Goal: Navigation & Orientation: Find specific page/section

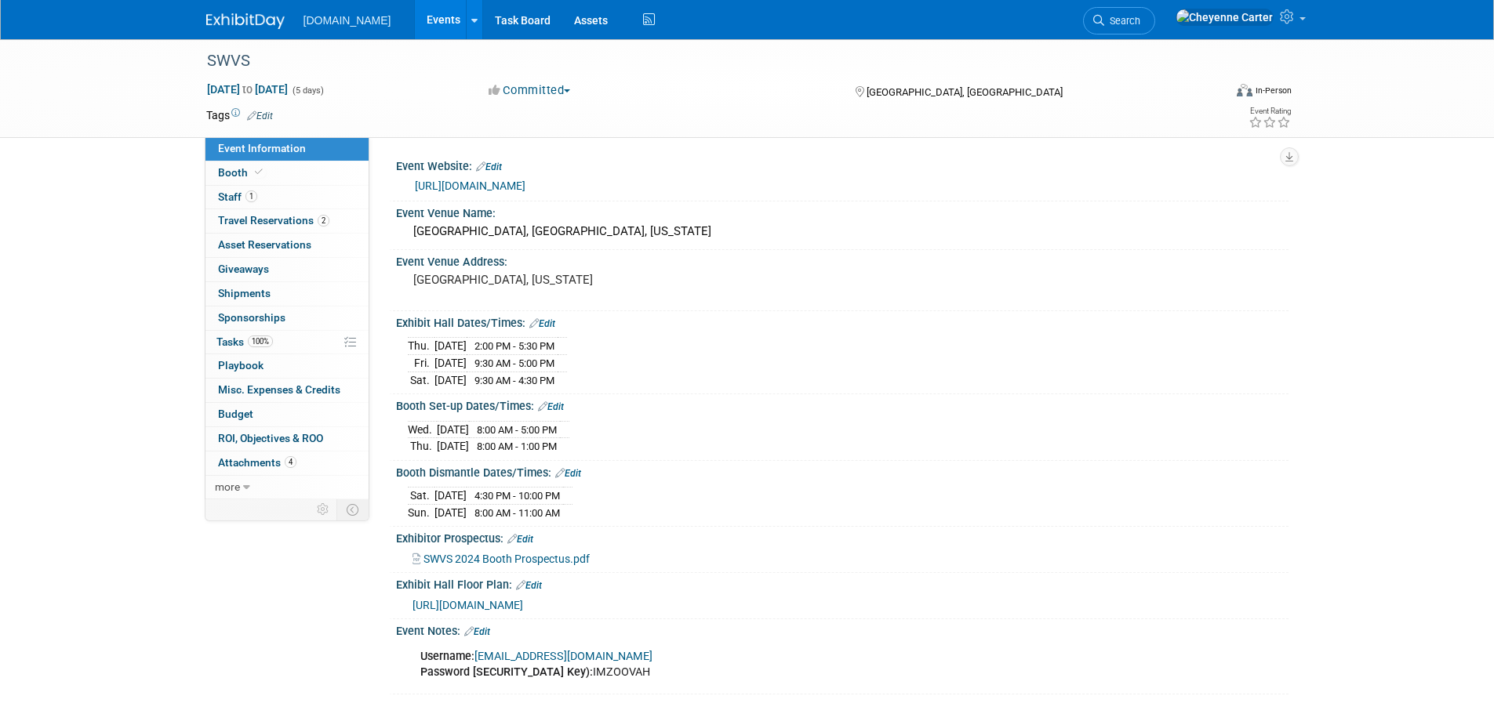
click at [248, 17] on img at bounding box center [245, 21] width 78 height 16
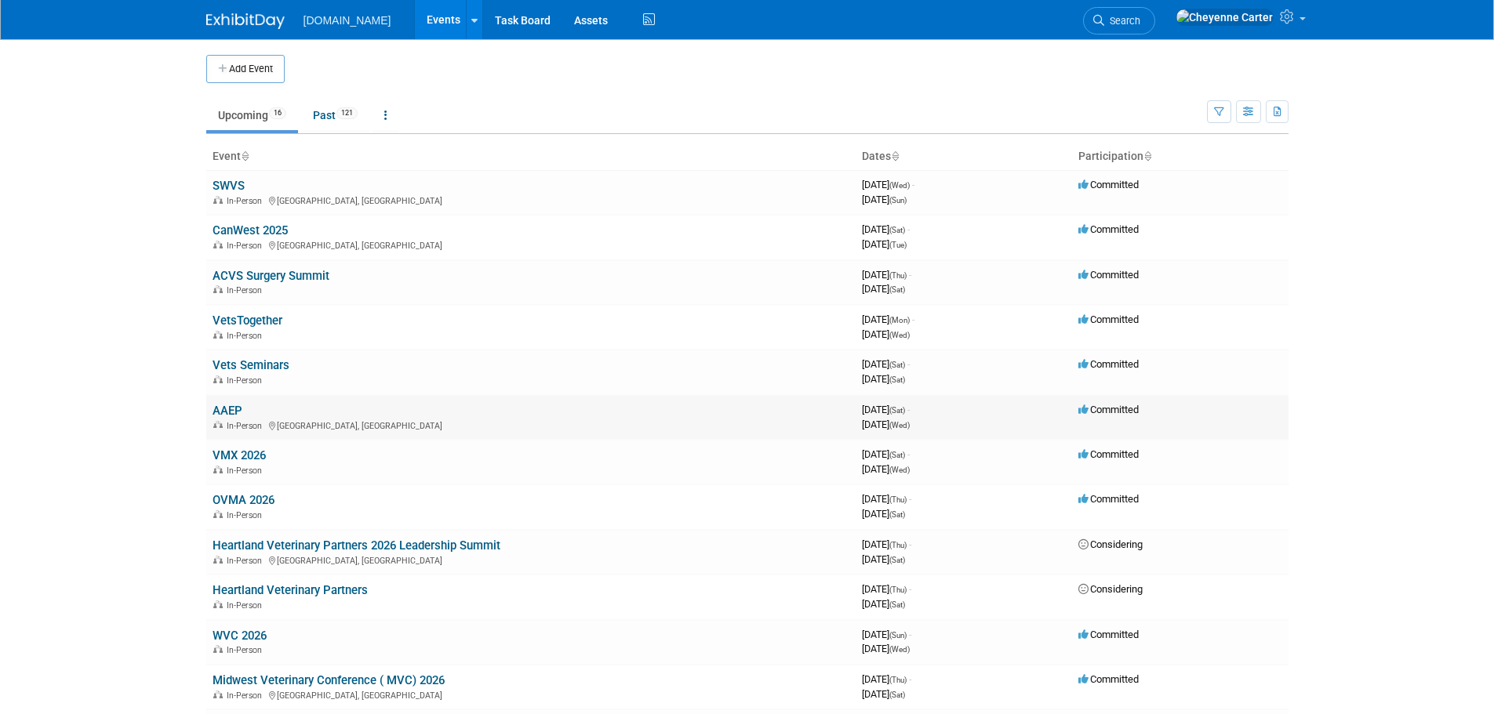
click at [234, 410] on link "AAEP" at bounding box center [228, 411] width 30 height 14
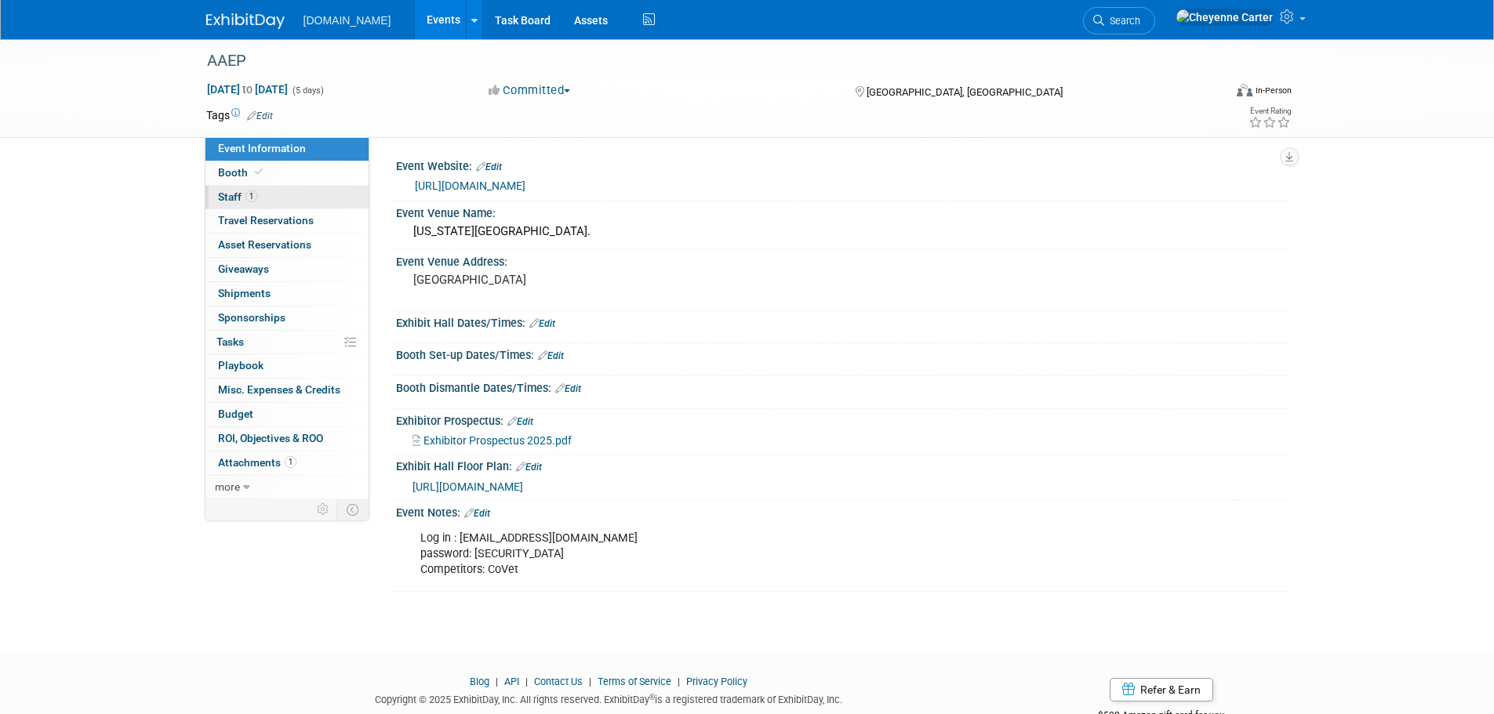
click at [228, 194] on span "Staff 1" at bounding box center [237, 197] width 39 height 13
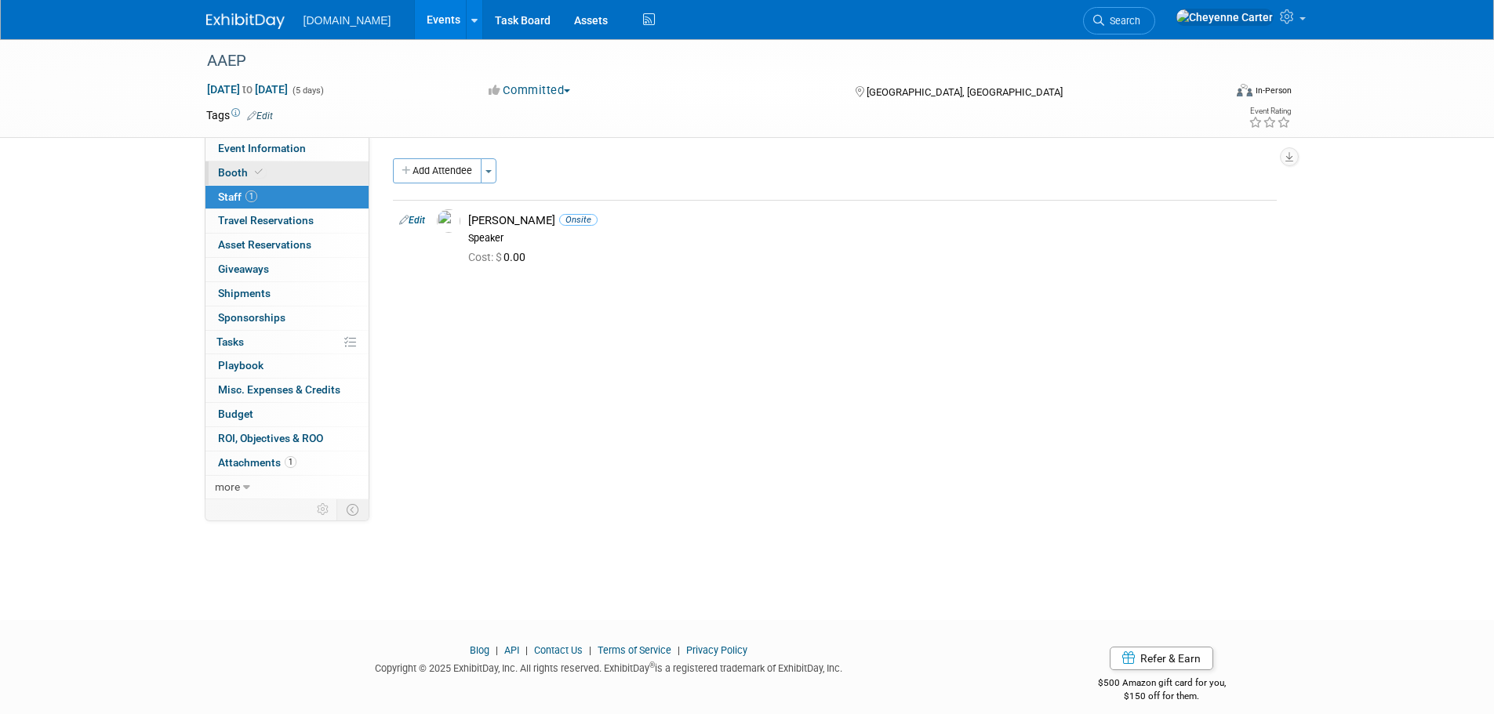
click at [227, 171] on span "Booth" at bounding box center [242, 172] width 48 height 13
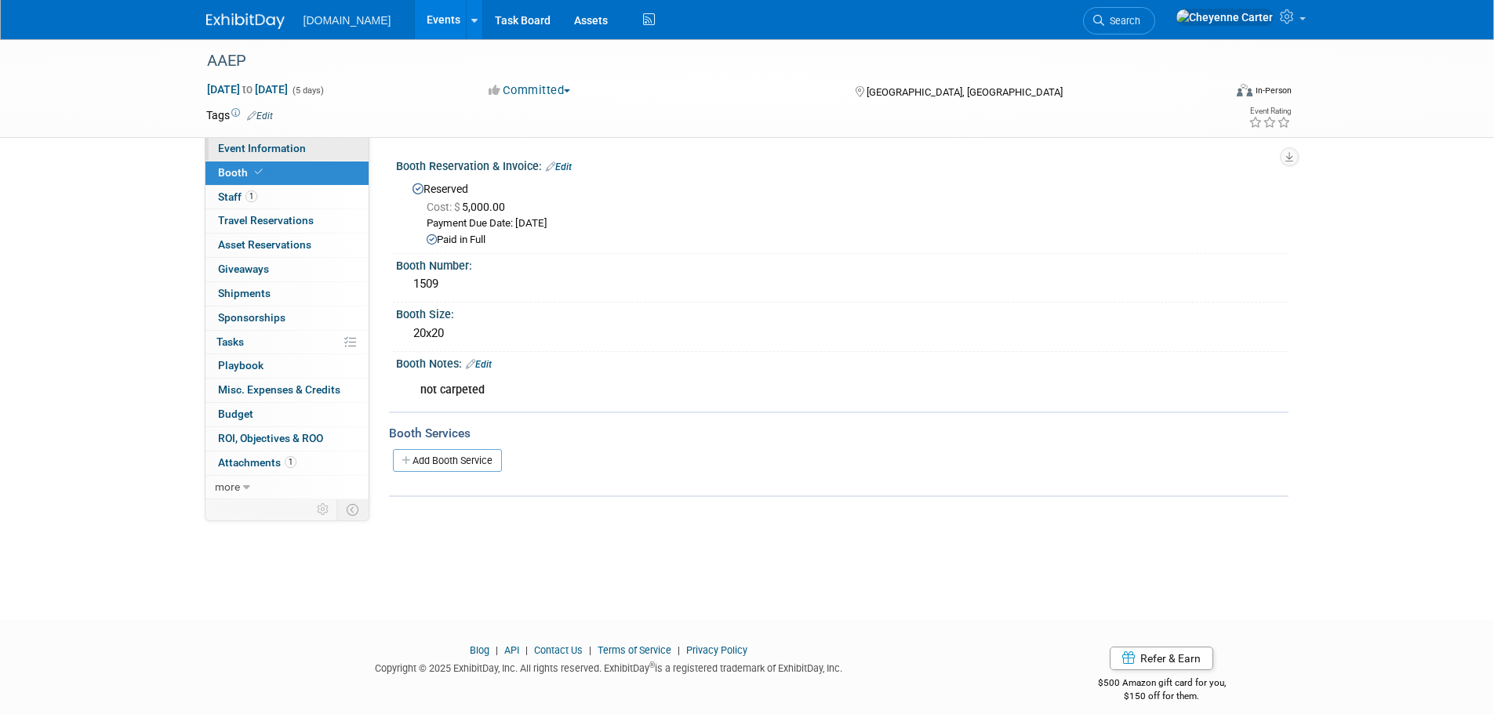
click at [231, 153] on span "Event Information" at bounding box center [262, 148] width 88 height 13
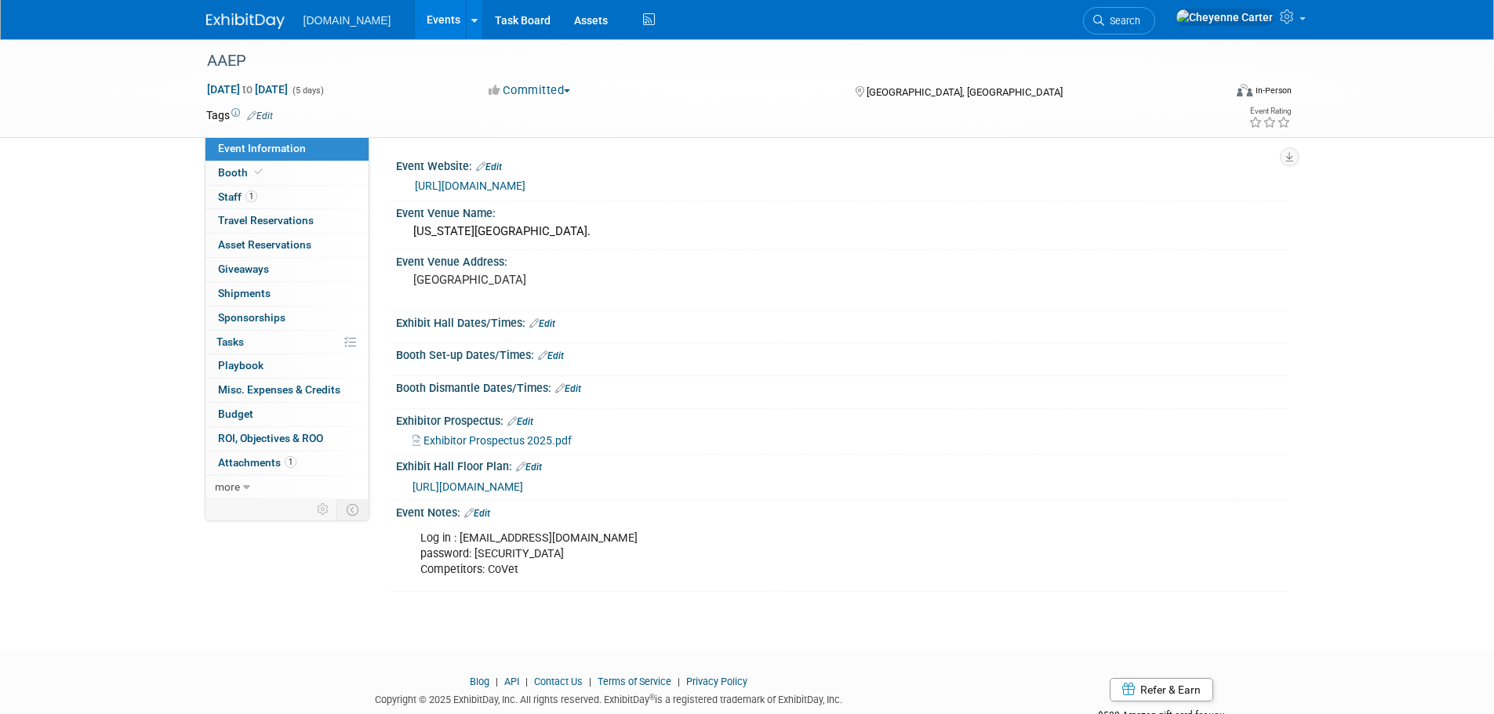
click at [523, 488] on span "[URL][DOMAIN_NAME]" at bounding box center [467, 487] width 111 height 13
